Goal: Task Accomplishment & Management: Complete application form

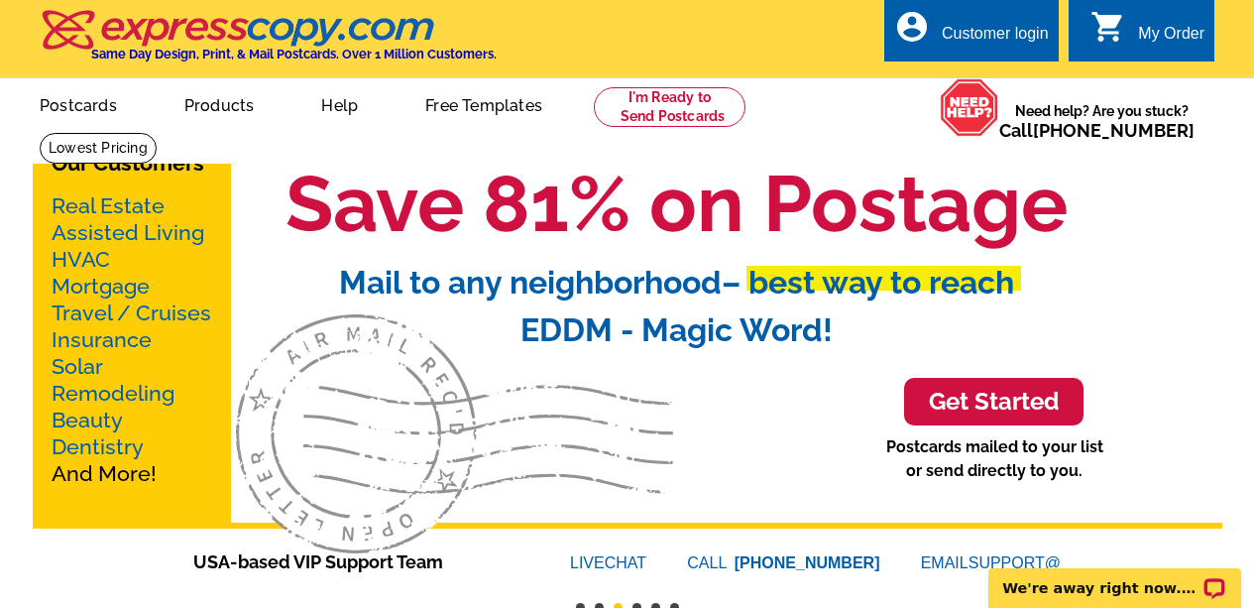
click at [1004, 29] on div "Customer login" at bounding box center [995, 39] width 107 height 28
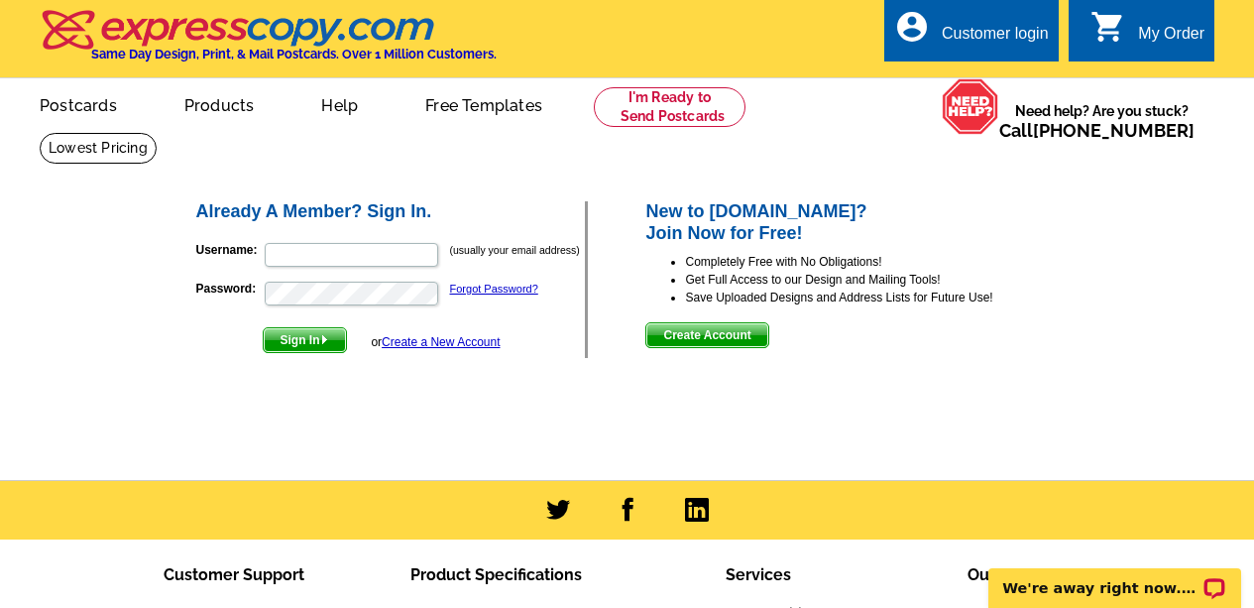
click at [690, 329] on span "Create Account" at bounding box center [707, 335] width 121 height 24
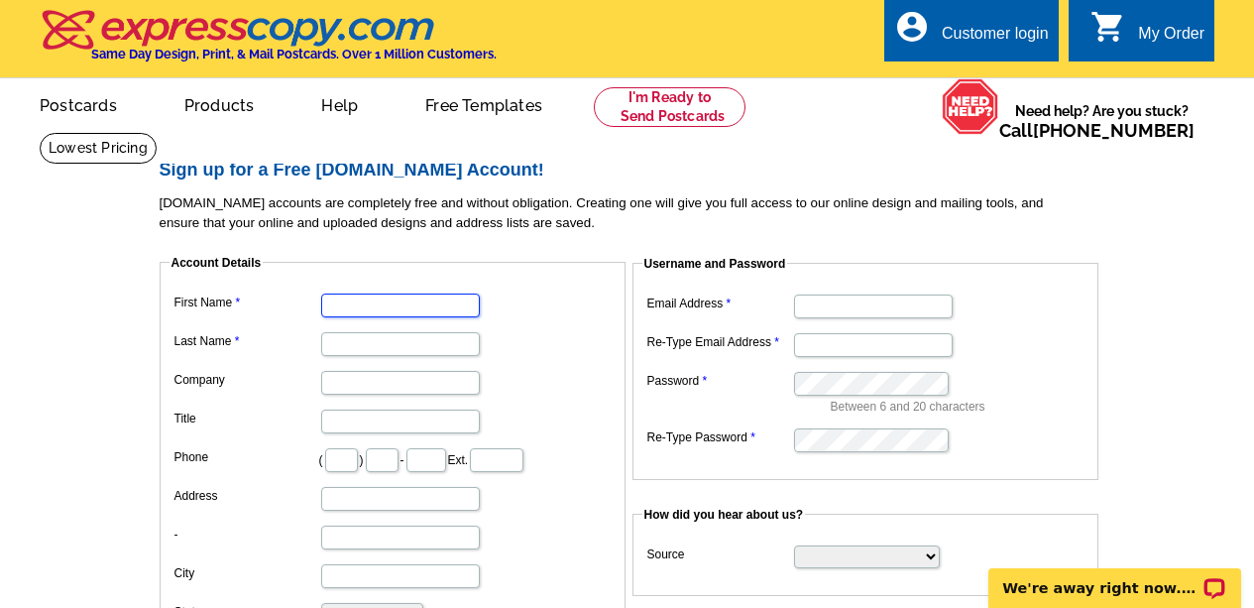
click at [359, 307] on input "First Name" at bounding box center [400, 306] width 159 height 24
type input "[PERSON_NAME]"
type input "M [PERSON_NAME]"
type input "[STREET_ADDRESS]"
type input "Unit A"
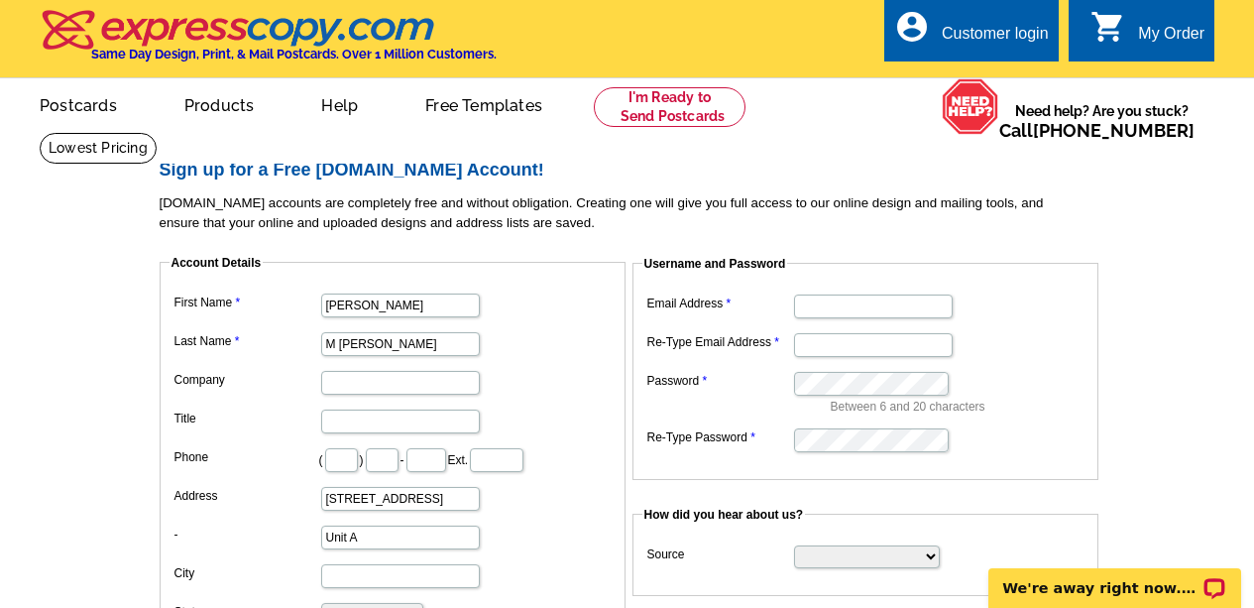
type input "Austin"
select select "[GEOGRAPHIC_DATA]"
type input "78756"
click at [342, 346] on input "M [PERSON_NAME]" at bounding box center [400, 344] width 159 height 24
type input "[PERSON_NAME]"
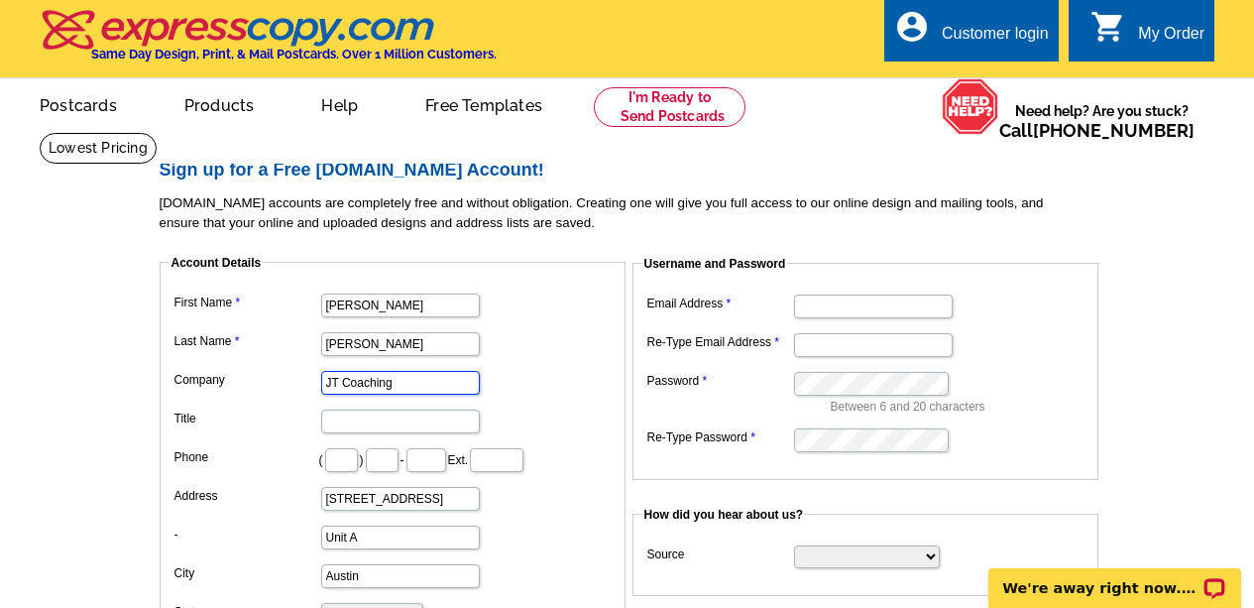
type input "JT Coaching"
type input "Owner"
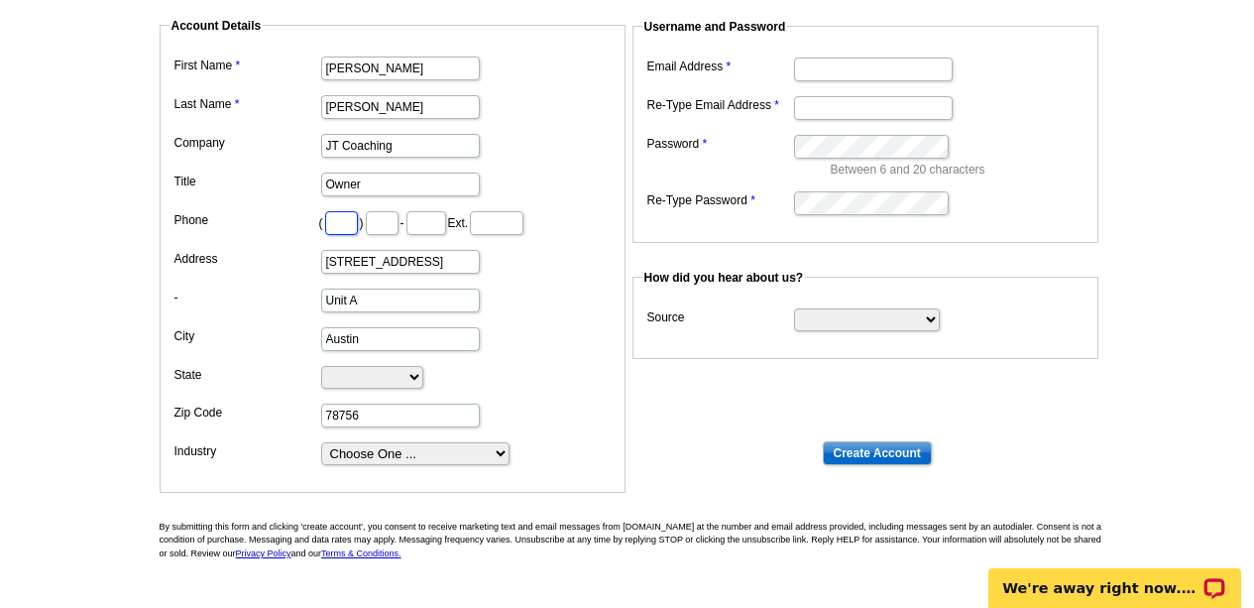
scroll to position [248, 0]
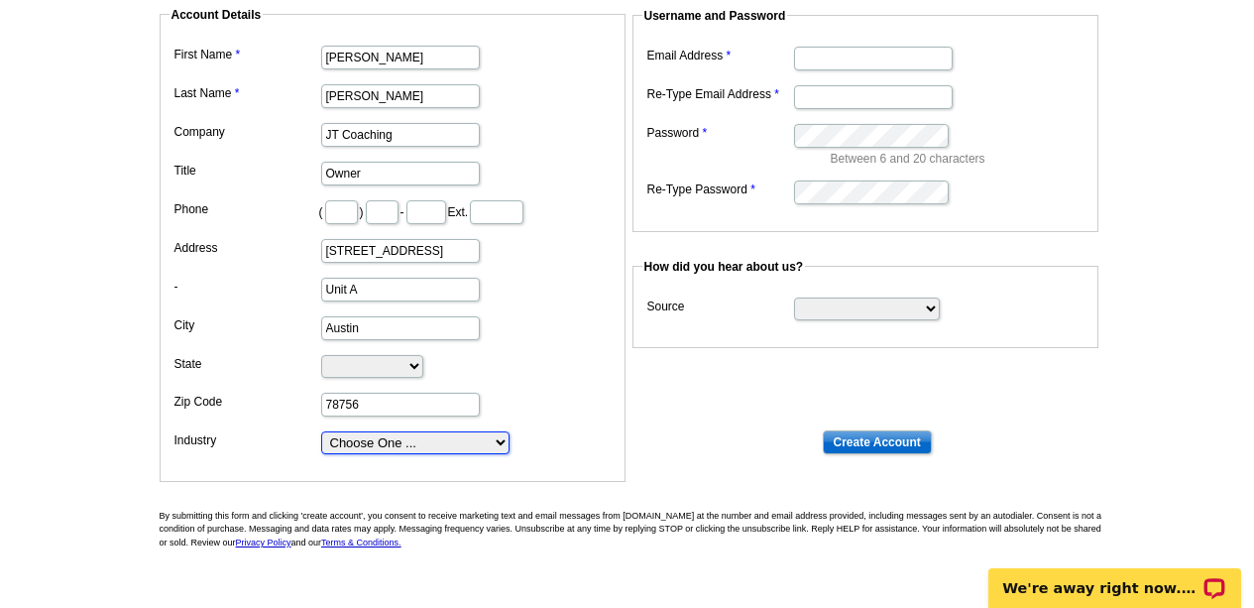
click at [494, 442] on select "Choose One ... Residential Real Estate Accounting Agriculture Architecture Arts…" at bounding box center [415, 442] width 188 height 23
select select "22"
click at [321, 433] on select "Choose One ... Residential Real Estate Accounting Agriculture Architecture Arts…" at bounding box center [415, 442] width 188 height 23
click at [823, 65] on input "Email Address" at bounding box center [873, 59] width 159 height 24
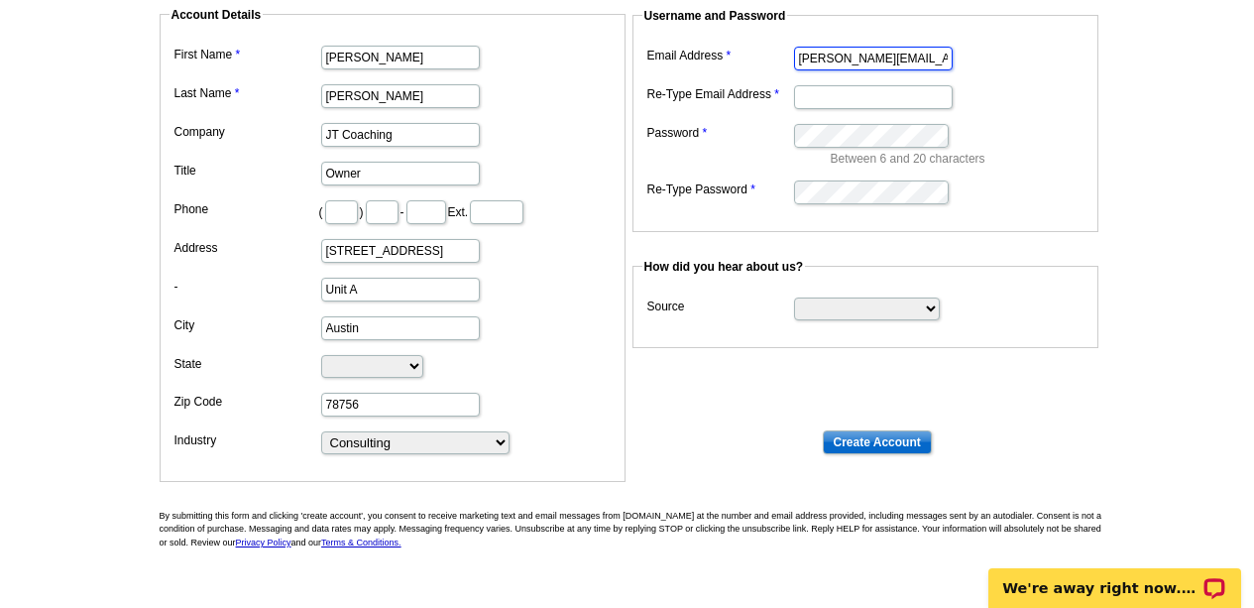
type input "[PERSON_NAME][EMAIL_ADDRESS][PERSON_NAME][DOMAIN_NAME]"
click at [934, 311] on select "Search Engine Television Ad Direct Mail Postcard Email Referred by a friend Oth…" at bounding box center [867, 309] width 146 height 23
select select "search"
click at [794, 299] on select "Search Engine Television Ad Direct Mail Postcard Email Referred by a friend Oth…" at bounding box center [867, 309] width 146 height 23
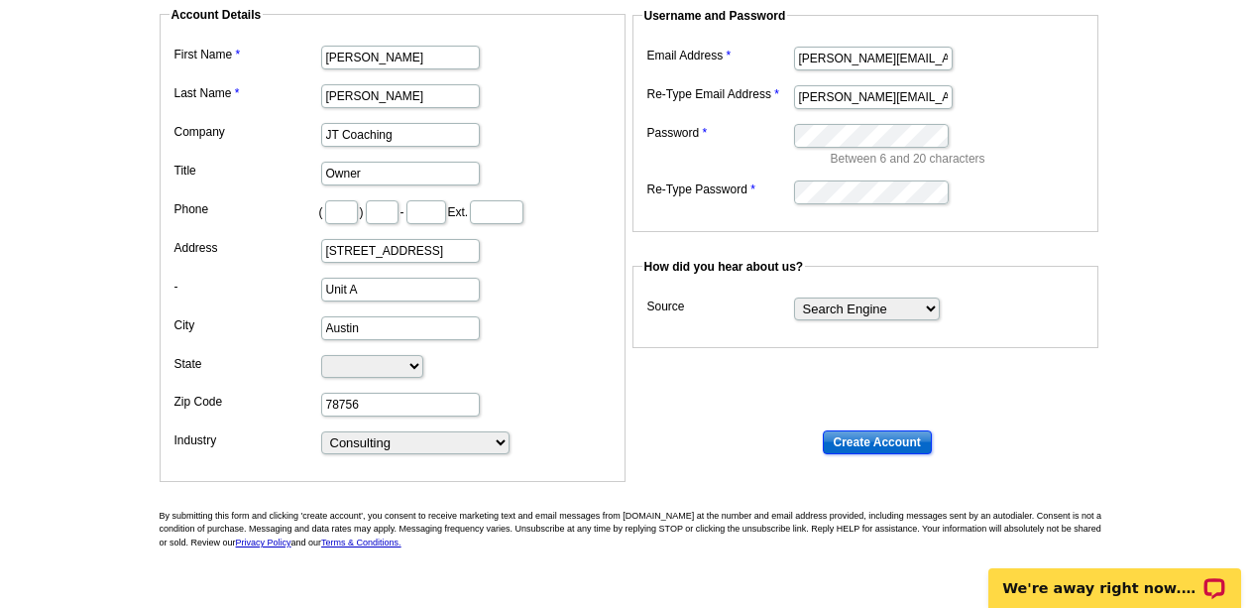
click at [885, 449] on input "Create Account" at bounding box center [877, 442] width 109 height 24
